Goal: Find specific page/section: Find specific page/section

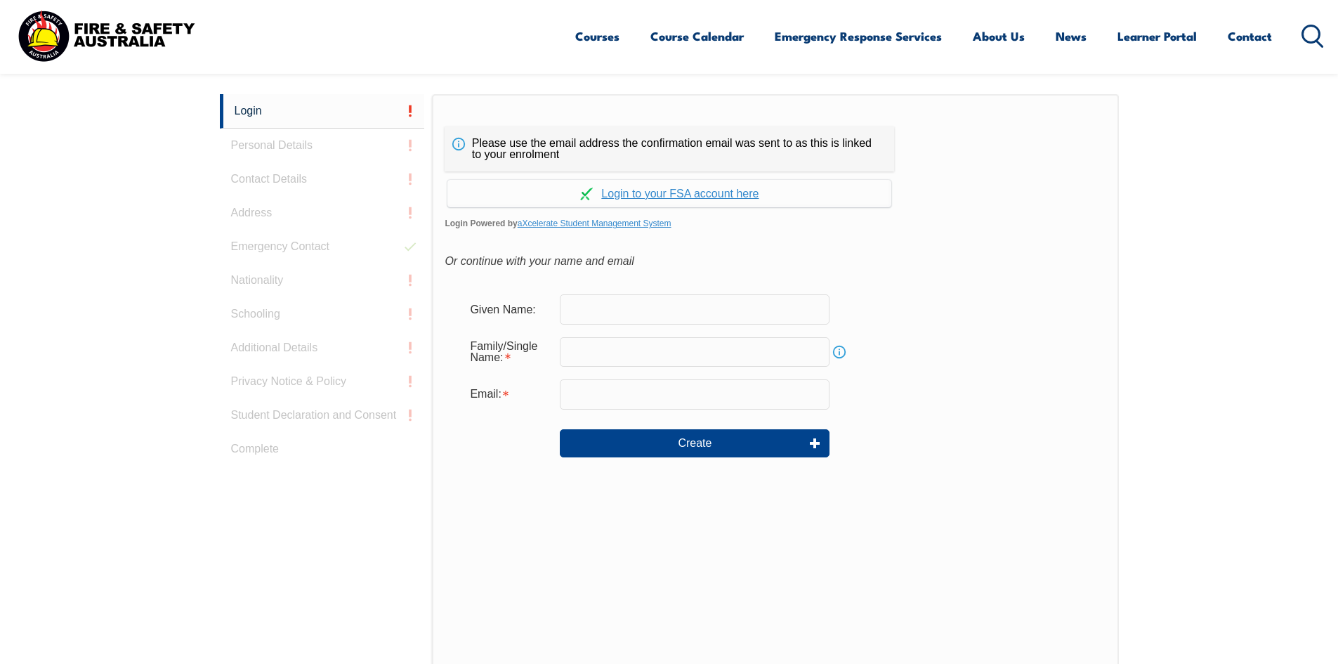
scroll to position [374, 0]
click at [974, 280] on form "Given Name: Family/Single Name: Info Email: Create" at bounding box center [775, 384] width 661 height 211
click at [1025, 259] on div "Or continue with your name and email" at bounding box center [775, 259] width 661 height 21
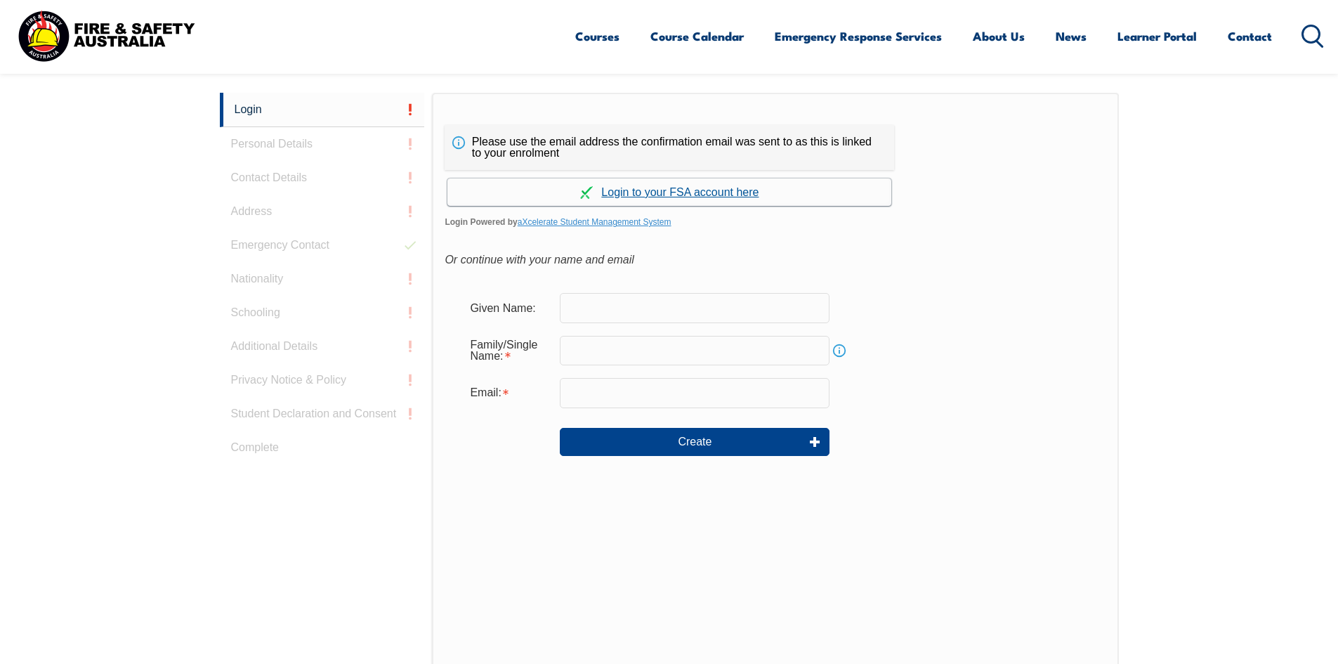
click at [682, 197] on link "Continue with aXcelerate" at bounding box center [670, 191] width 444 height 27
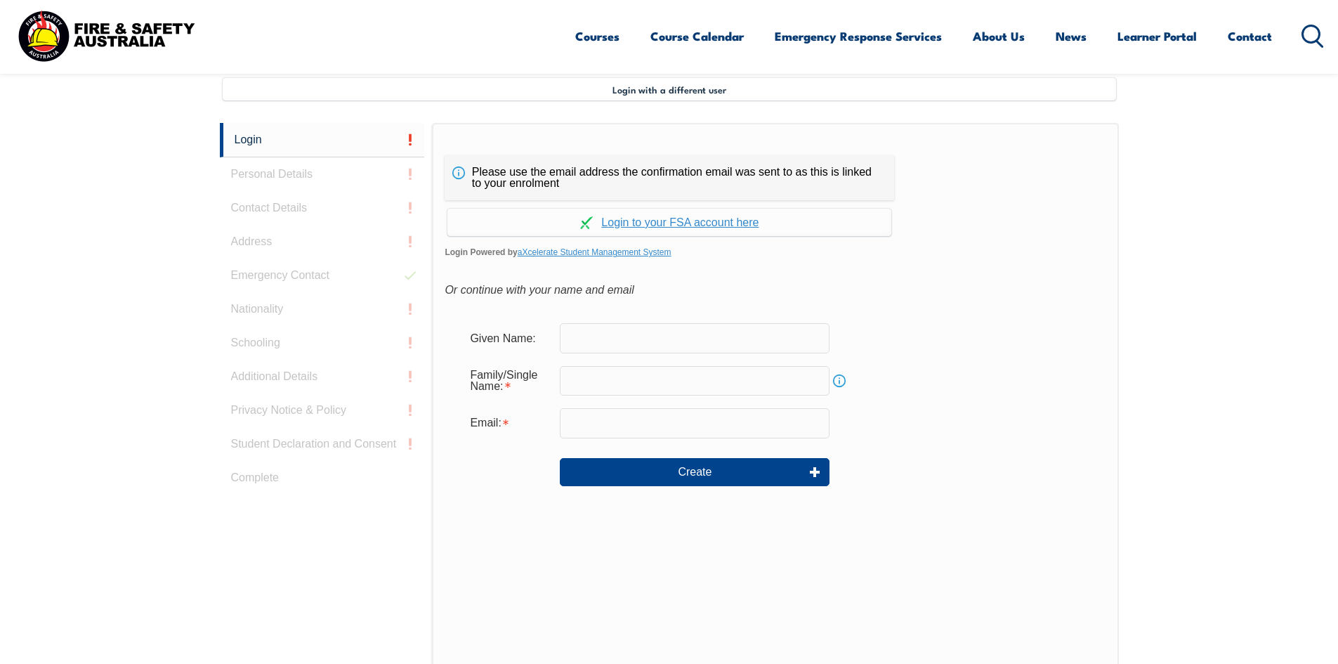
scroll to position [383, 0]
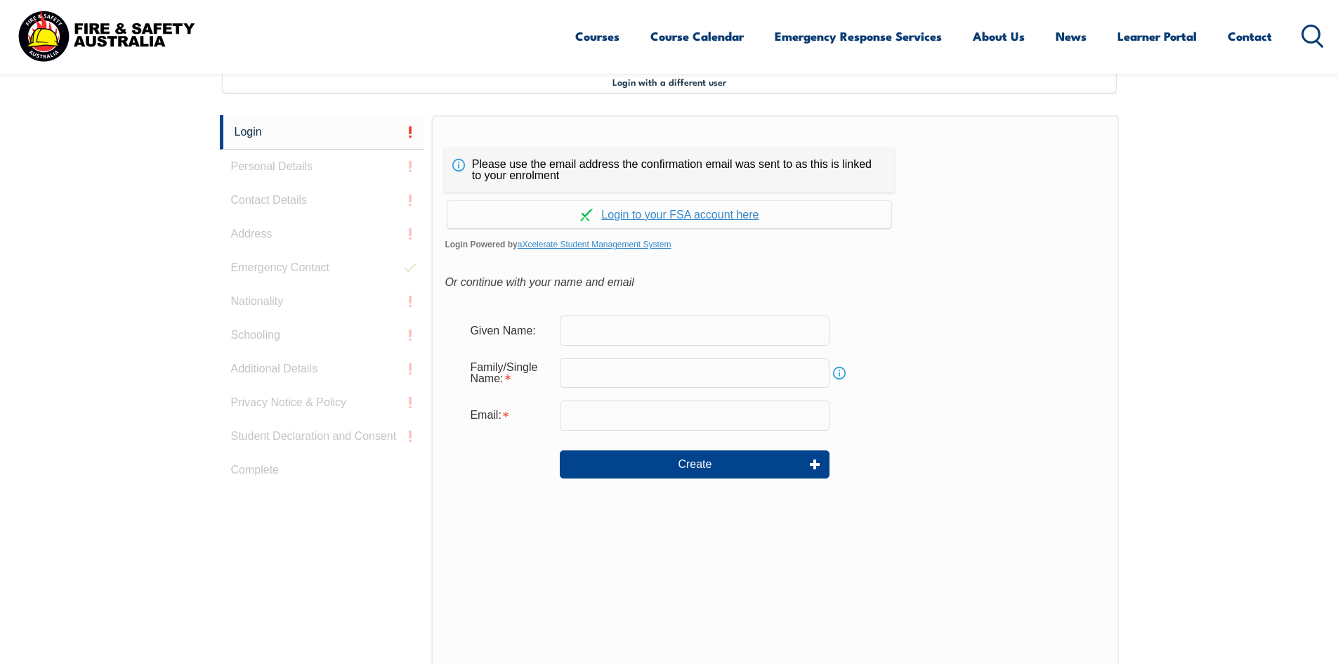
click at [1024, 299] on div "Please use the email address the confirmation email was sent to as this is link…" at bounding box center [775, 409] width 686 height 589
click at [718, 219] on link "Continue with aXcelerate" at bounding box center [670, 214] width 444 height 27
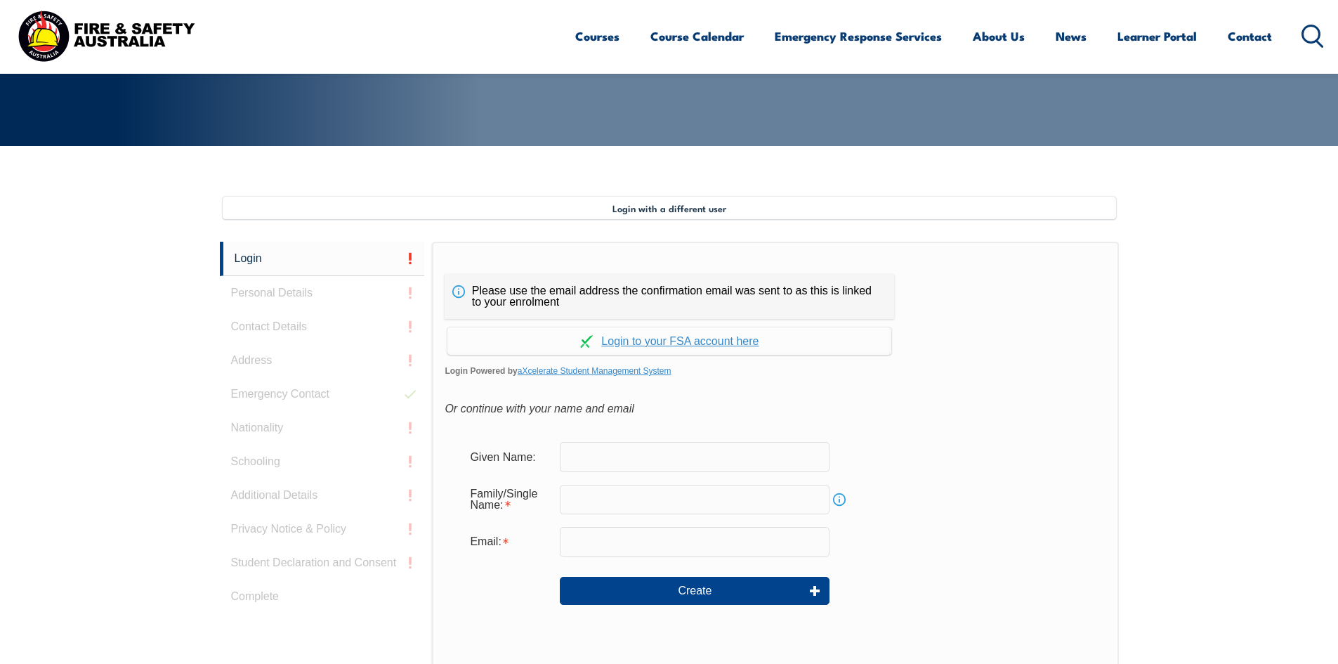
scroll to position [66, 0]
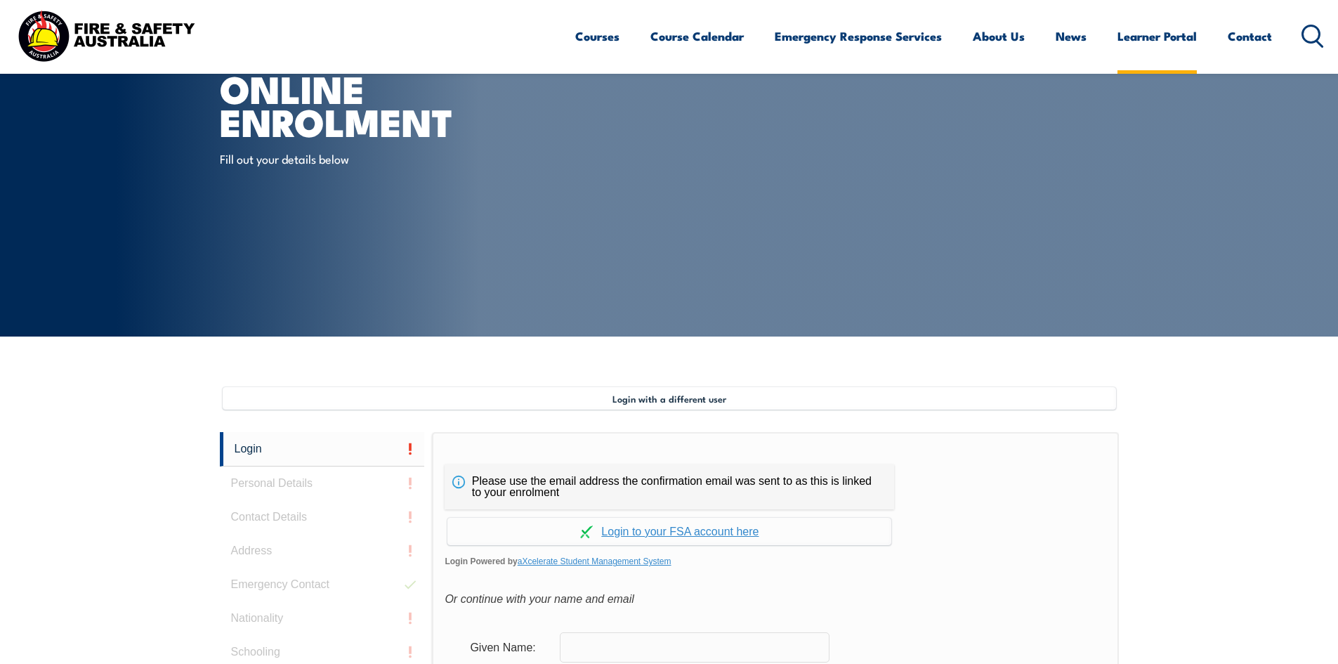
click at [1153, 42] on link "Learner Portal" at bounding box center [1157, 36] width 79 height 37
